Goal: Contribute content

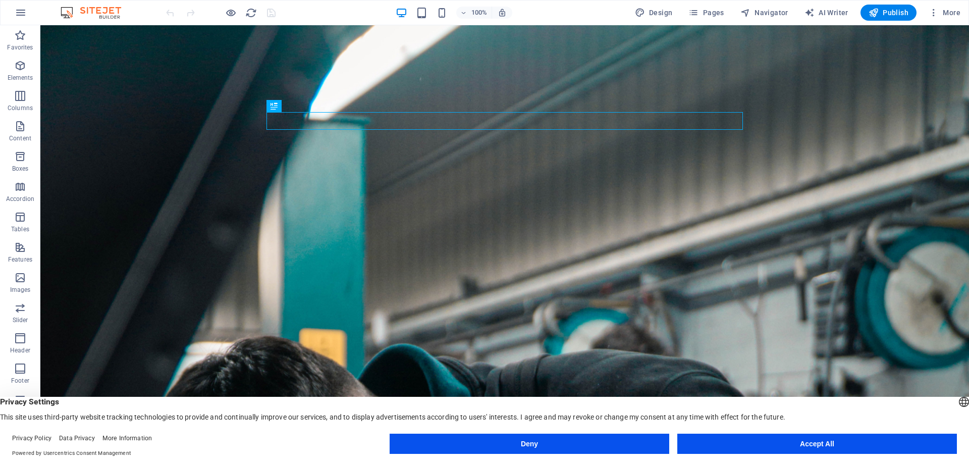
click at [778, 443] on button "Accept All" at bounding box center [817, 444] width 280 height 20
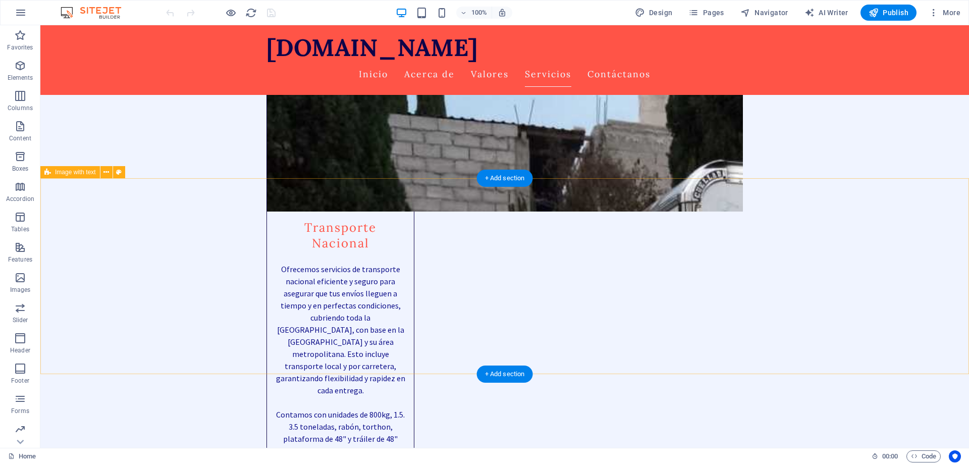
scroll to position [2369, 0]
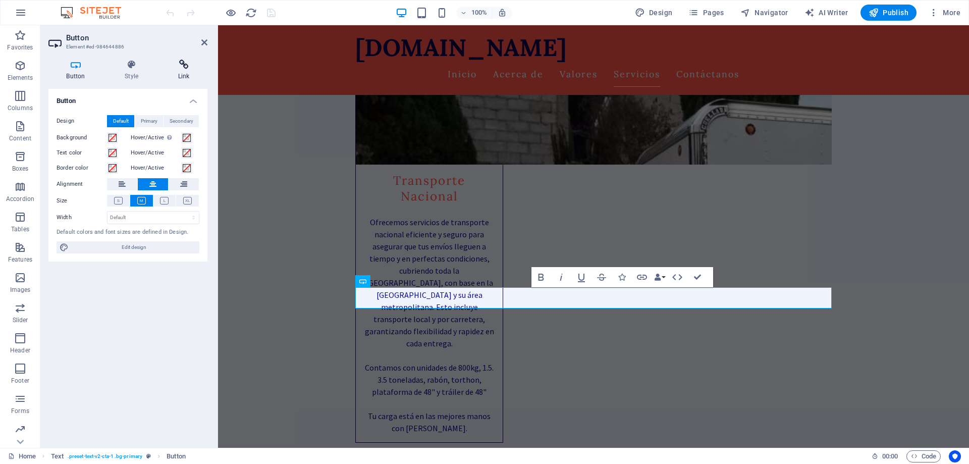
click at [179, 66] on icon at bounding box center [183, 65] width 47 height 10
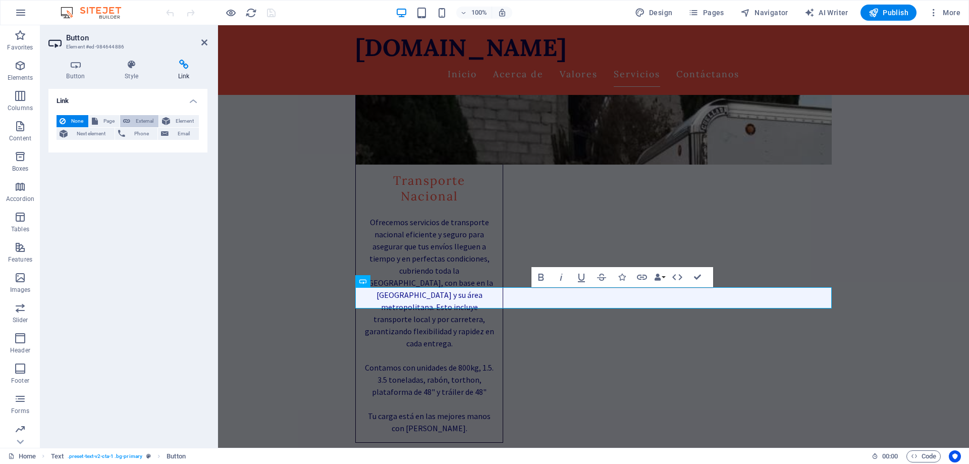
click at [138, 122] on span "External" at bounding box center [144, 121] width 22 height 12
select select "blank"
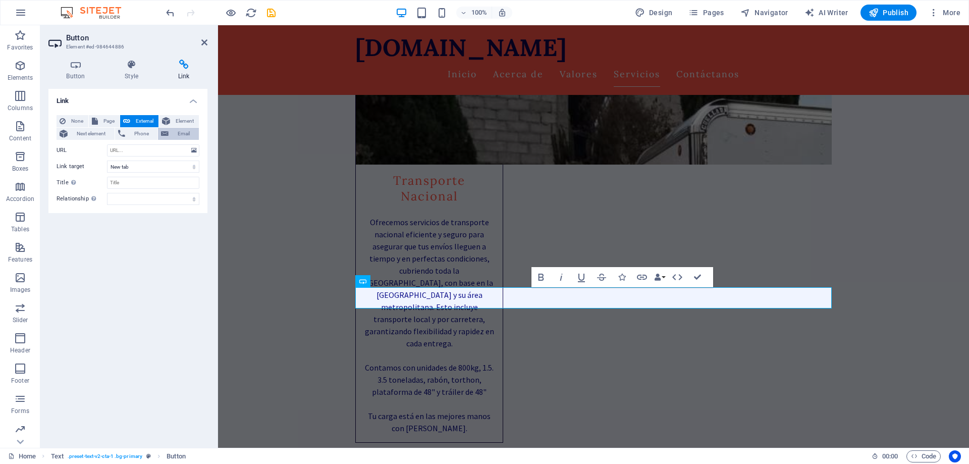
click at [185, 135] on span "Email" at bounding box center [184, 134] width 24 height 12
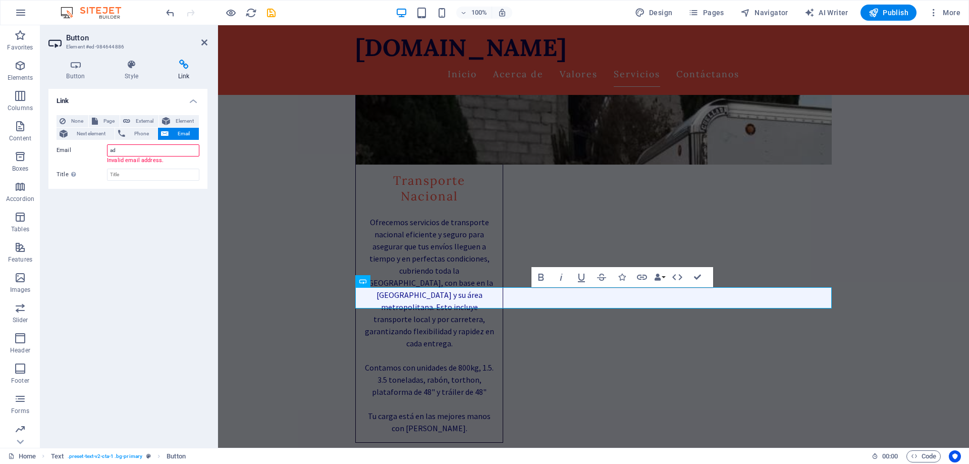
type input "a"
type input "[EMAIL_ADDRESS][DOMAIN_NAME]"
click at [148, 169] on input "Title Additional link description, should not be the same as the link text. The…" at bounding box center [153, 167] width 92 height 12
click at [140, 137] on span "Phone" at bounding box center [141, 134] width 27 height 12
drag, startPoint x: 185, startPoint y: 167, endPoint x: 85, endPoint y: 160, distance: 100.7
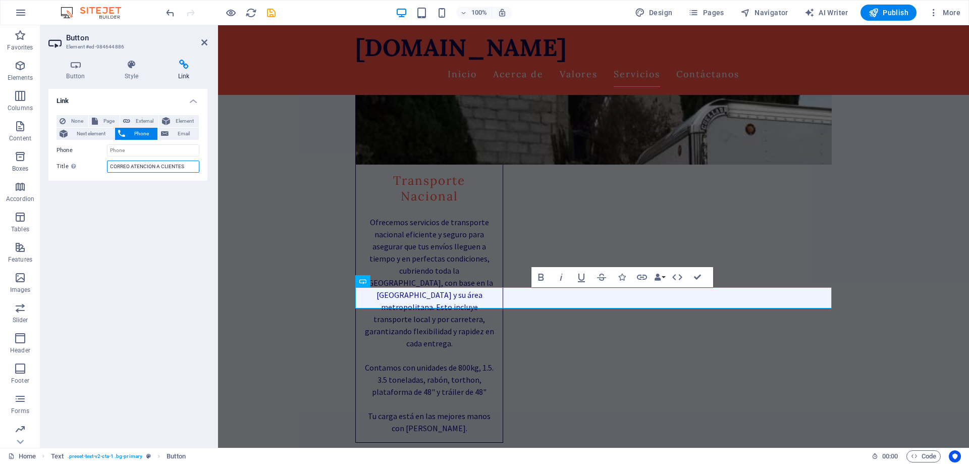
click at [107, 161] on input "CORREO ATENCION A CLIENTES" at bounding box center [153, 167] width 92 height 12
type input "ATENCION A CLIENTES"
click at [124, 149] on input "Phone" at bounding box center [153, 150] width 92 height 12
click at [130, 148] on input "Phone" at bounding box center [153, 150] width 92 height 12
type input "5527205824"
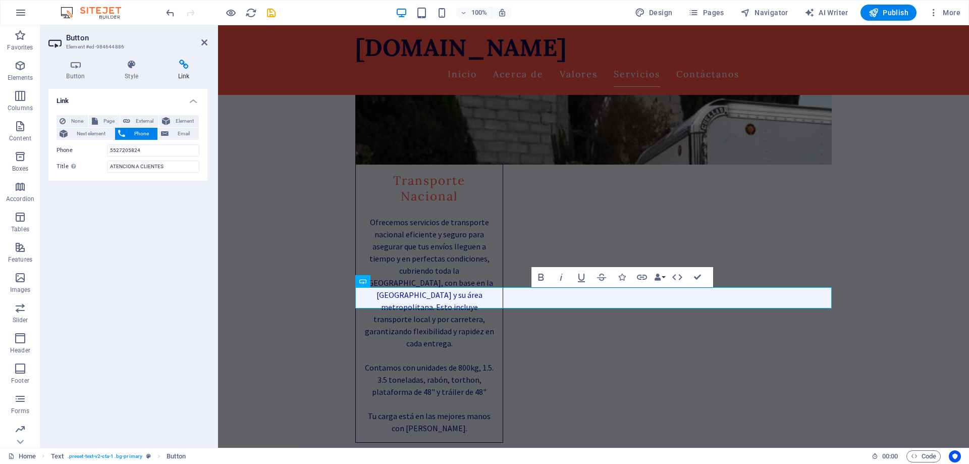
click at [140, 216] on div "Link None Page External Element Next element Phone Email Page Home Subpage Lega…" at bounding box center [127, 264] width 159 height 351
click at [92, 133] on span "Next element" at bounding box center [91, 134] width 41 height 12
click at [101, 121] on span "Page" at bounding box center [109, 121] width 16 height 12
select select
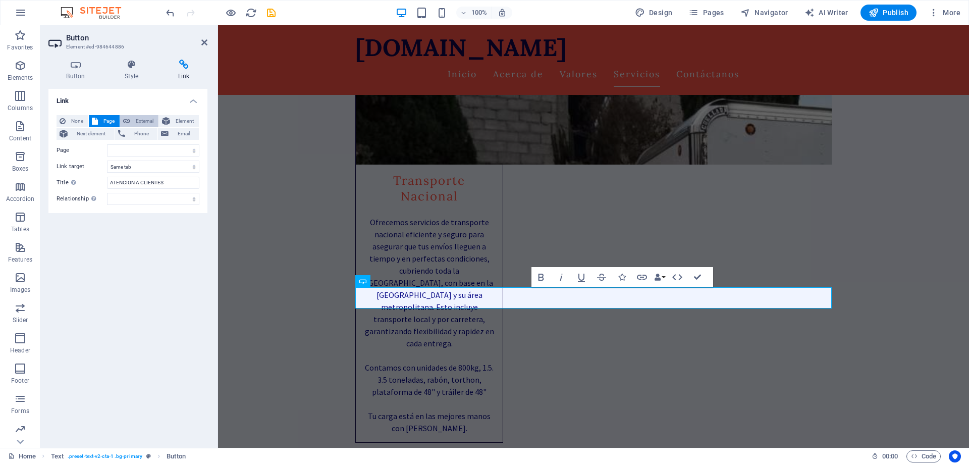
click at [139, 123] on span "External" at bounding box center [144, 121] width 22 height 12
select select "blank"
click at [175, 119] on span "Element" at bounding box center [184, 121] width 23 height 12
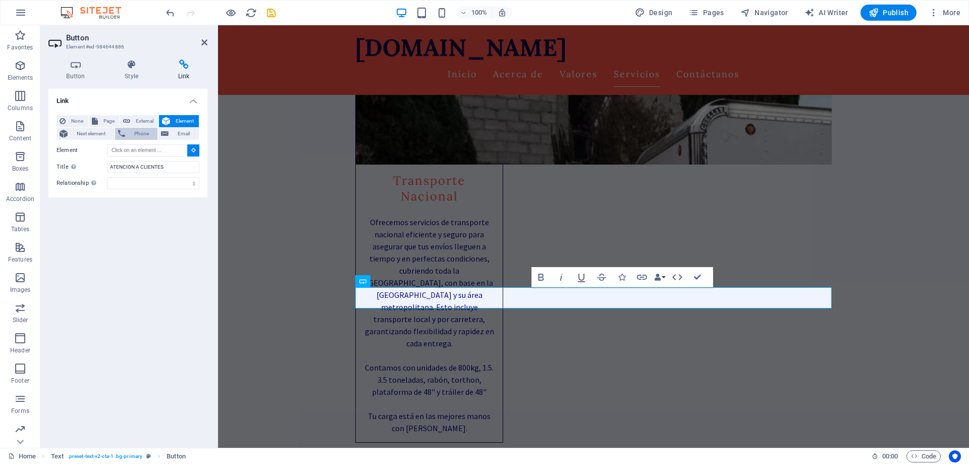
click at [134, 135] on span "Phone" at bounding box center [141, 134] width 27 height 12
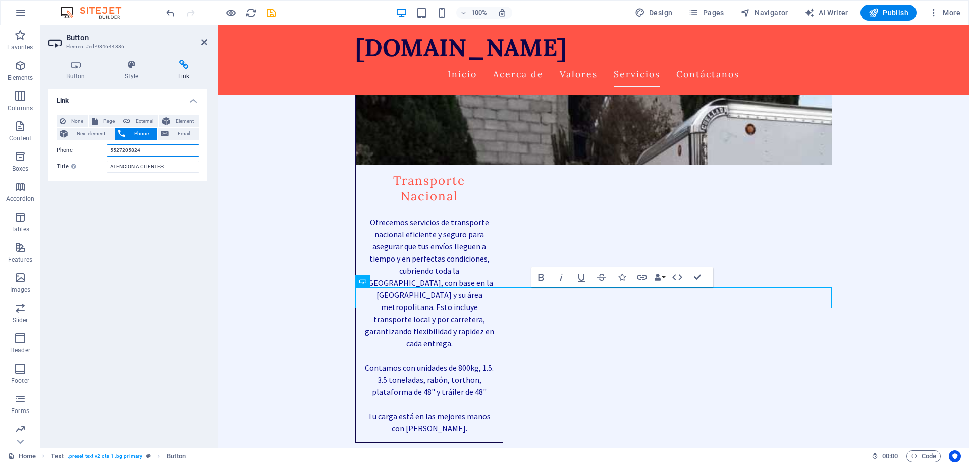
click at [111, 151] on input "5527205824" at bounding box center [153, 150] width 92 height 12
type input "525527205824"
click at [163, 236] on div "Link None Page External Element Next element Phone Email Page Home Subpage Lega…" at bounding box center [127, 264] width 159 height 351
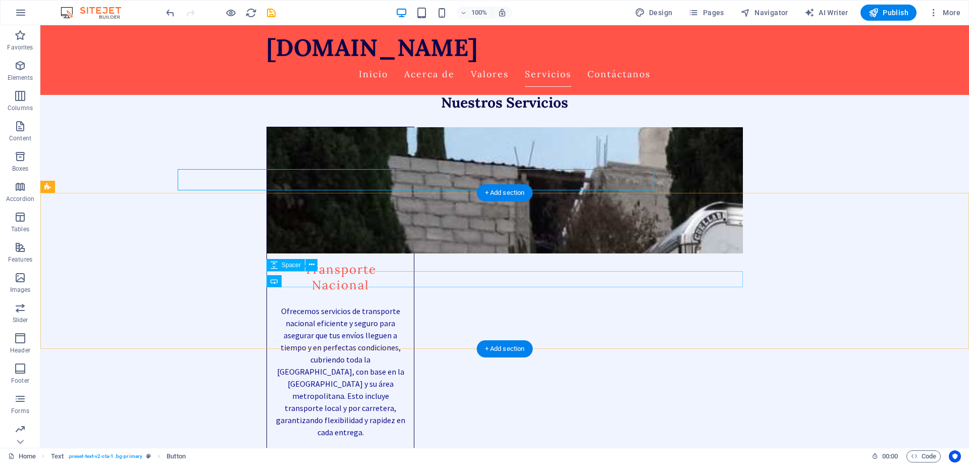
scroll to position [2369, 0]
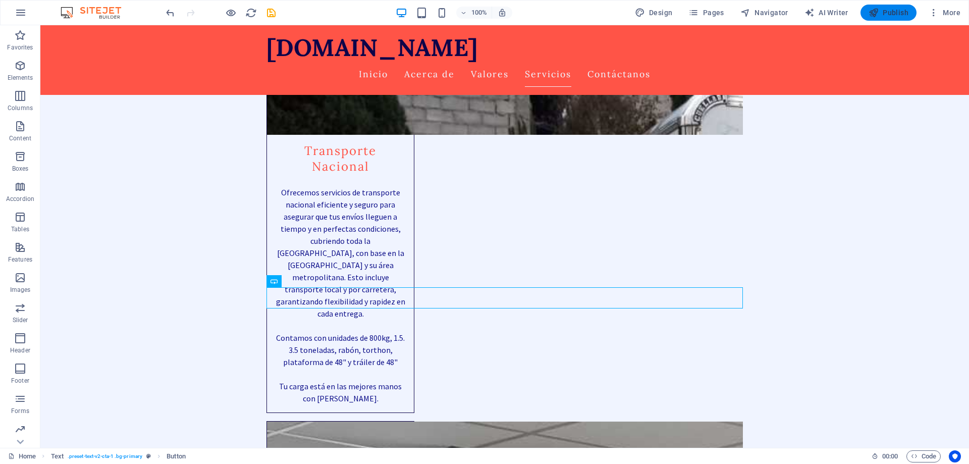
click at [885, 15] on span "Publish" at bounding box center [889, 13] width 40 height 10
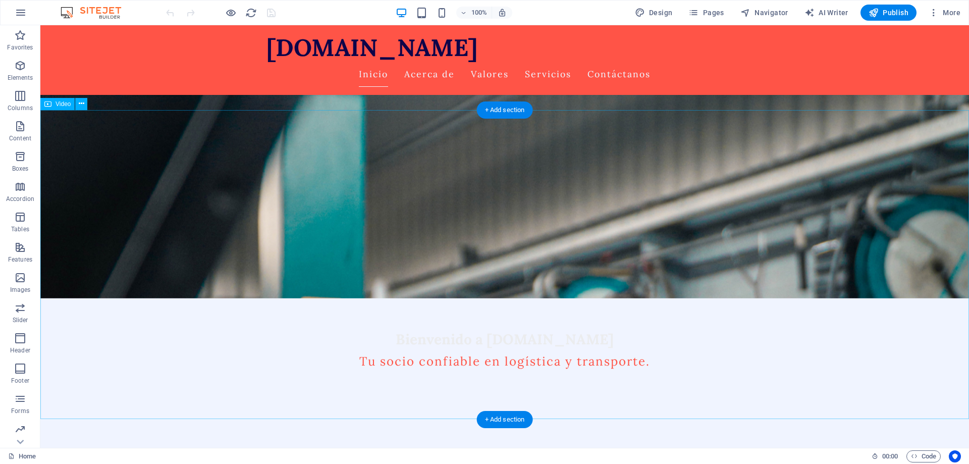
scroll to position [103, 0]
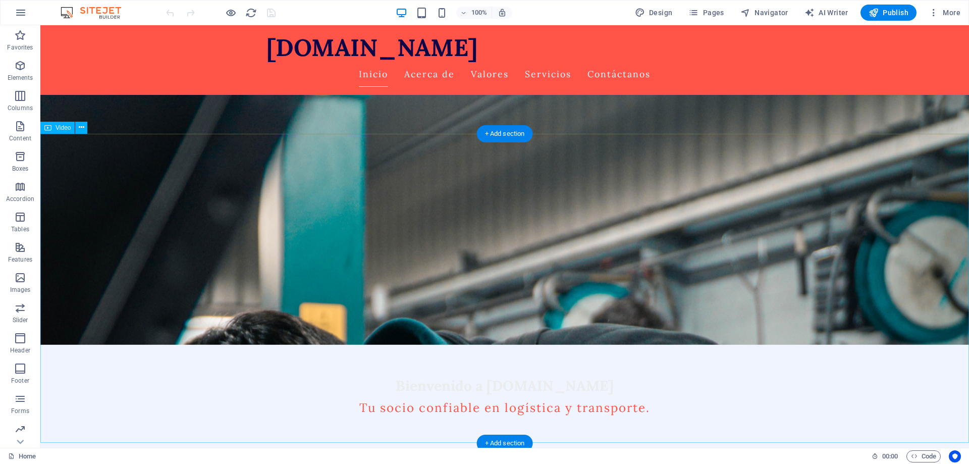
select select "%"
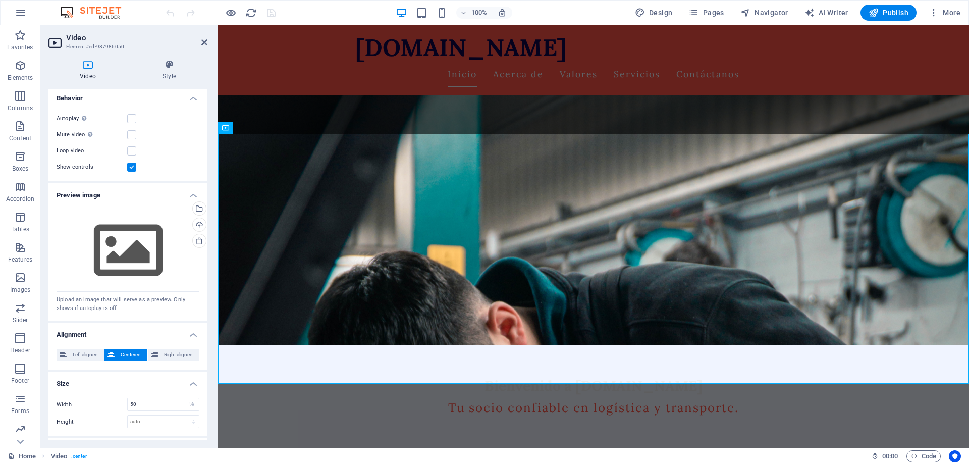
scroll to position [122, 0]
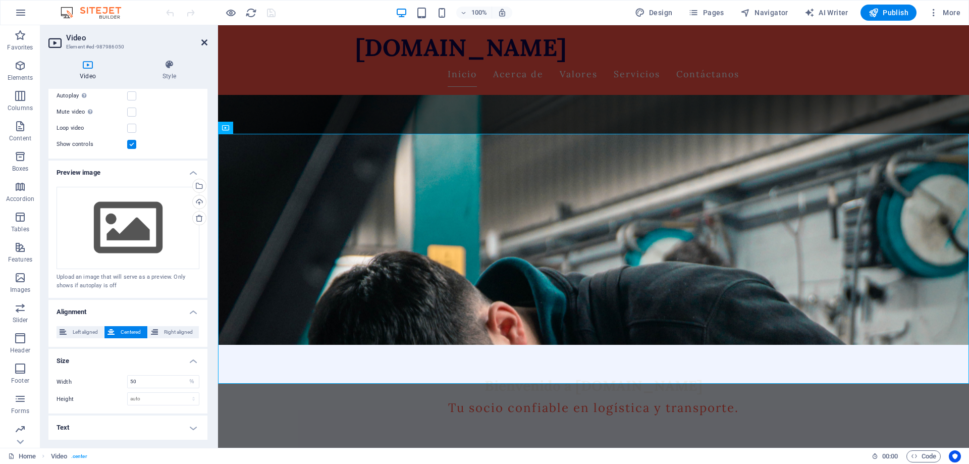
click at [203, 41] on icon at bounding box center [204, 42] width 6 height 8
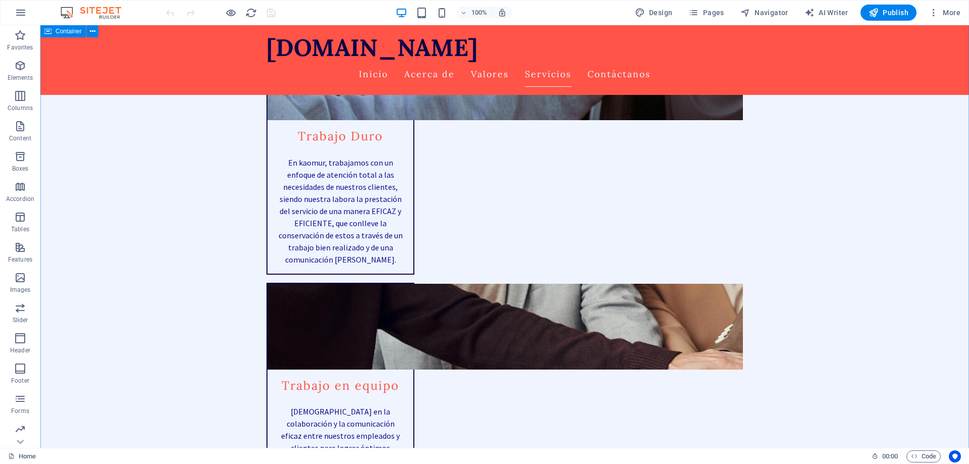
scroll to position [1596, 0]
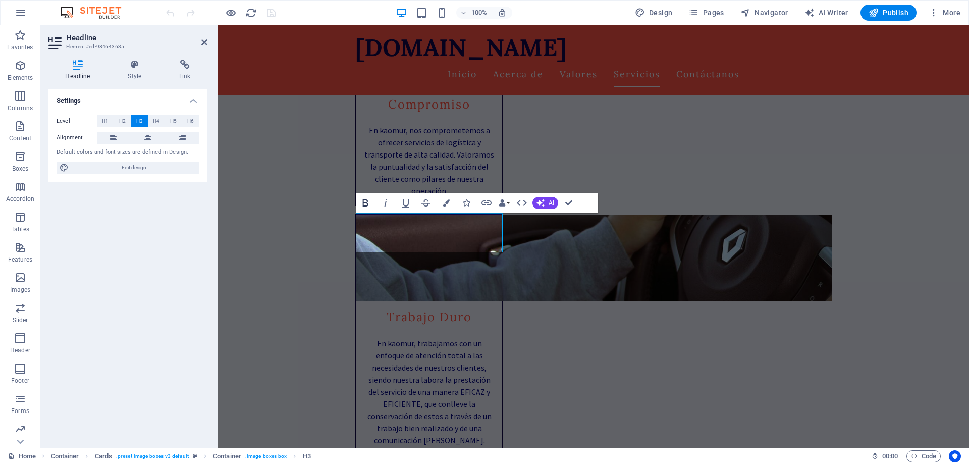
click at [366, 204] on icon "button" at bounding box center [365, 203] width 12 height 12
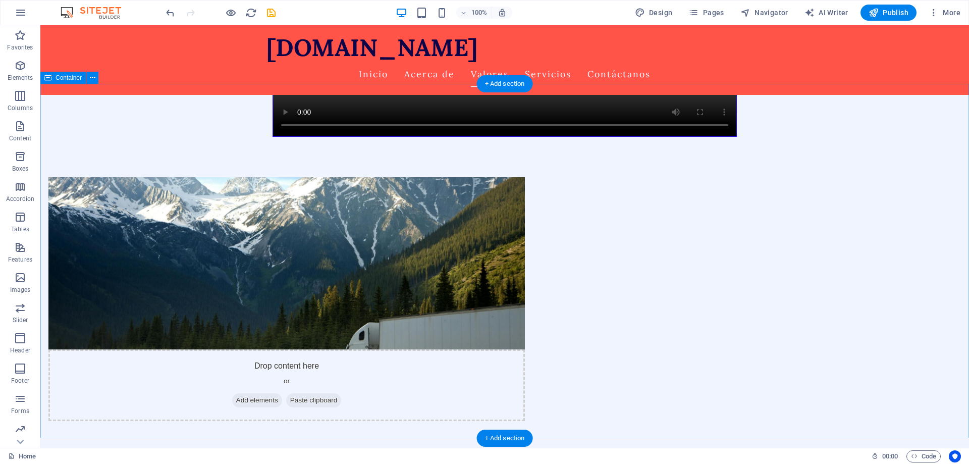
scroll to position [721, 0]
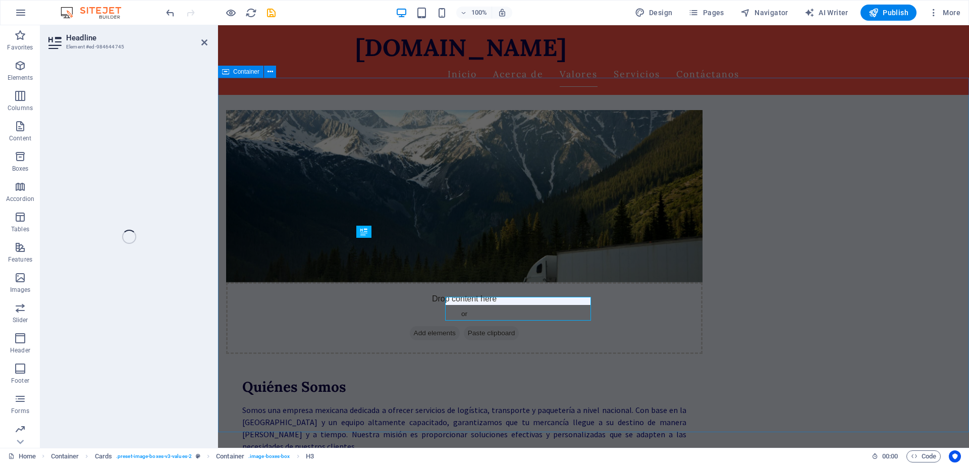
scroll to position [661, 0]
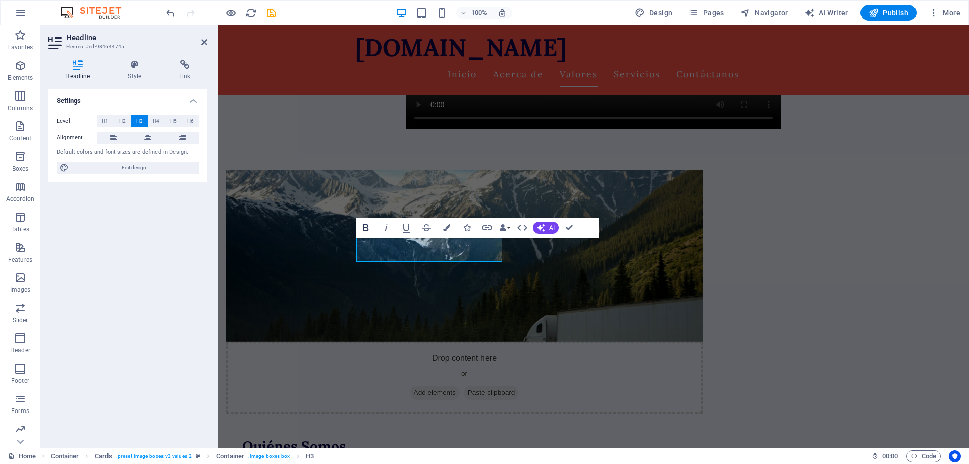
click at [369, 227] on icon "button" at bounding box center [366, 228] width 12 height 12
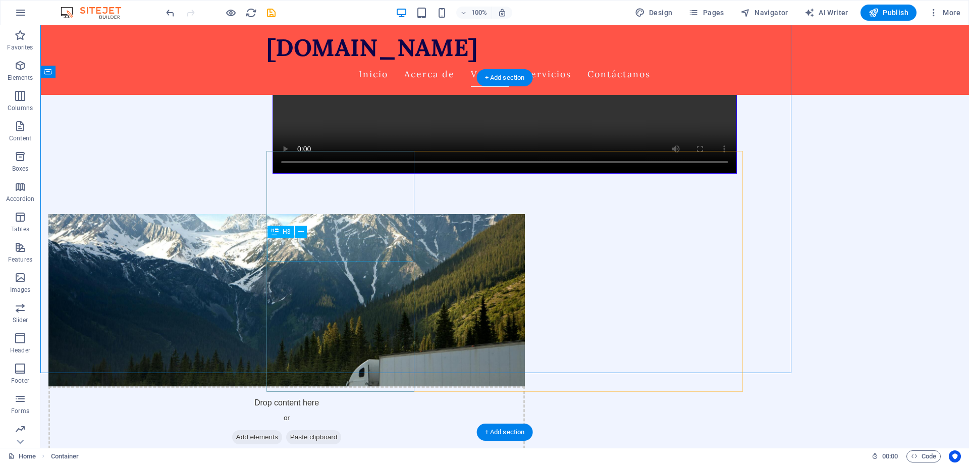
scroll to position [721, 0]
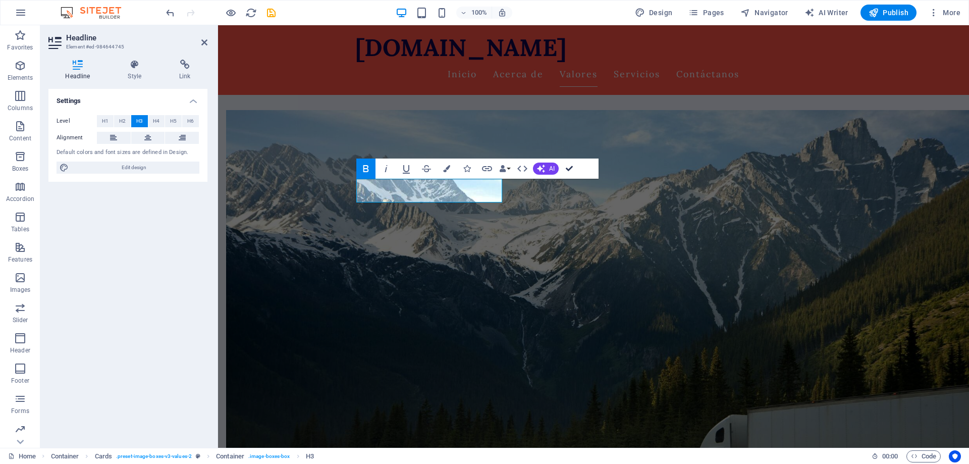
scroll to position [780, 0]
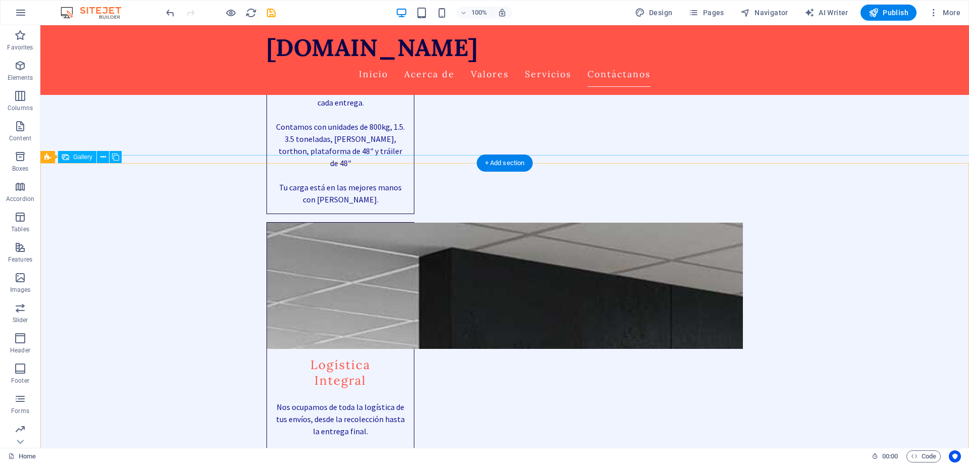
scroll to position [2531, 0]
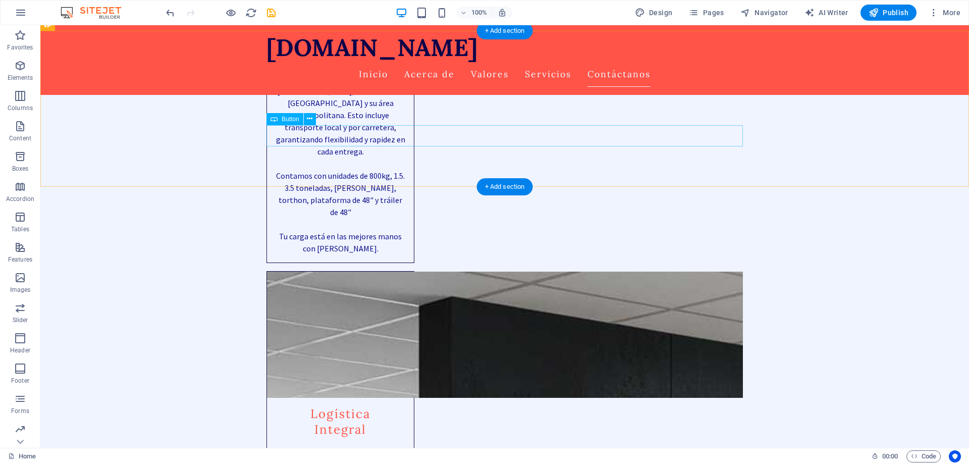
click at [308, 119] on icon at bounding box center [310, 119] width 6 height 11
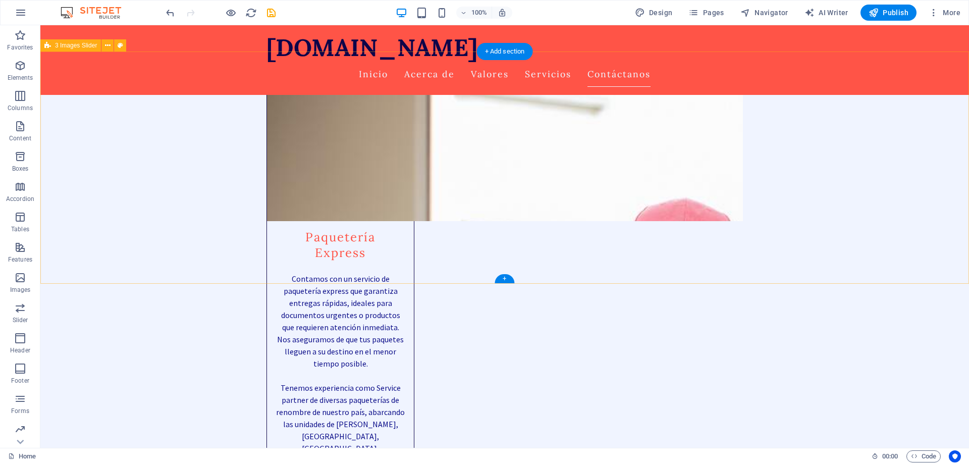
scroll to position [3213, 0]
